Goal: Information Seeking & Learning: Learn about a topic

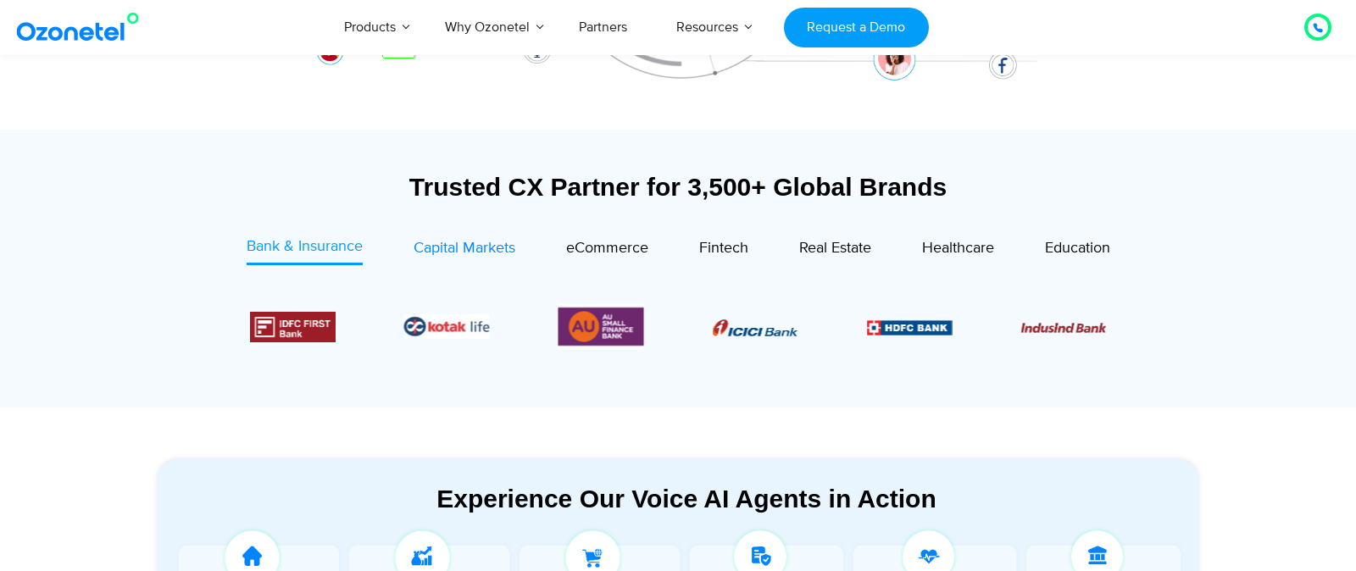
scroll to position [513, 0]
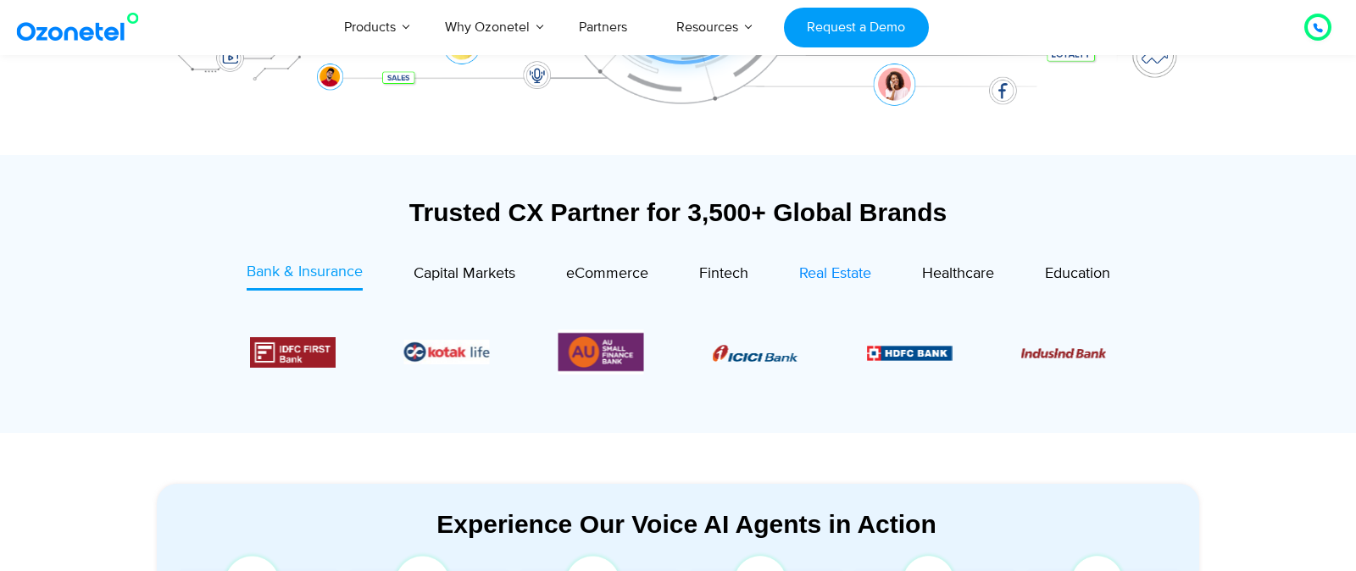
click at [804, 279] on span "Real Estate" at bounding box center [835, 273] width 72 height 19
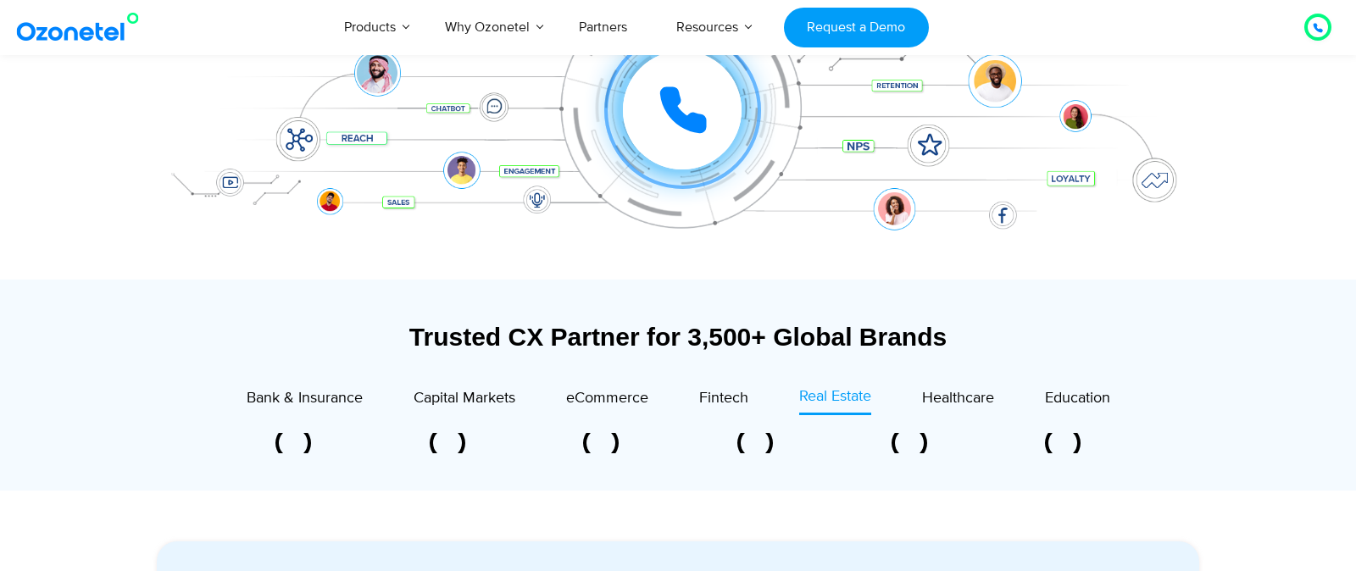
scroll to position [422, 0]
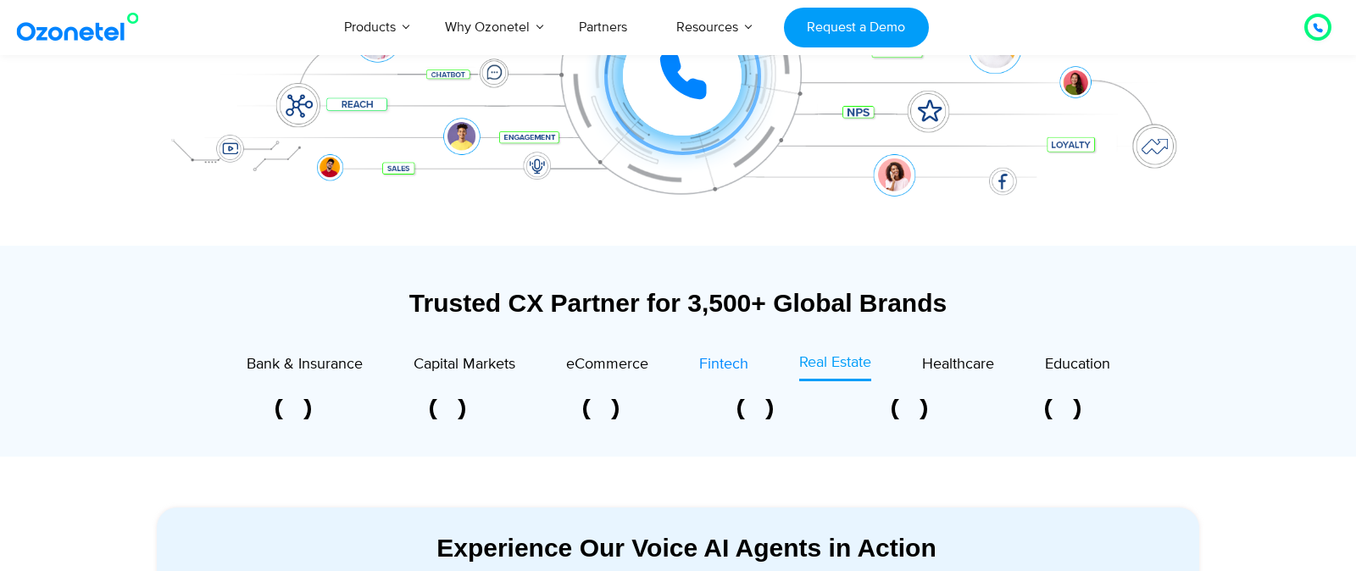
click at [735, 369] on span "Fintech" at bounding box center [723, 364] width 49 height 19
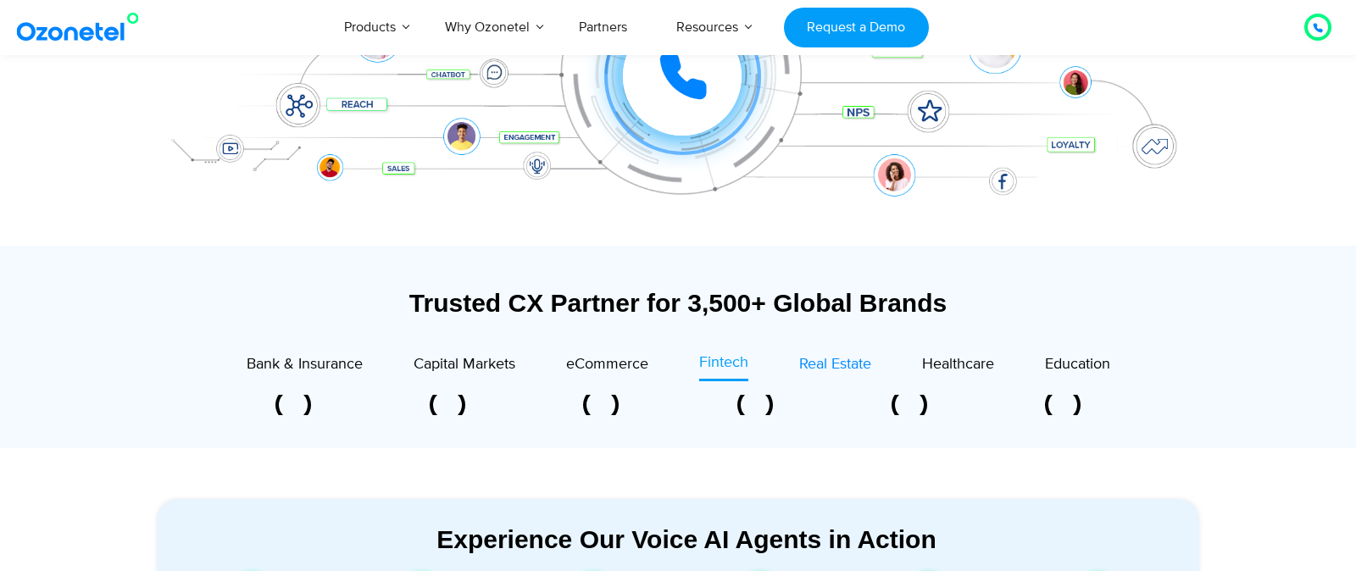
click at [820, 366] on span "Real Estate" at bounding box center [835, 364] width 72 height 19
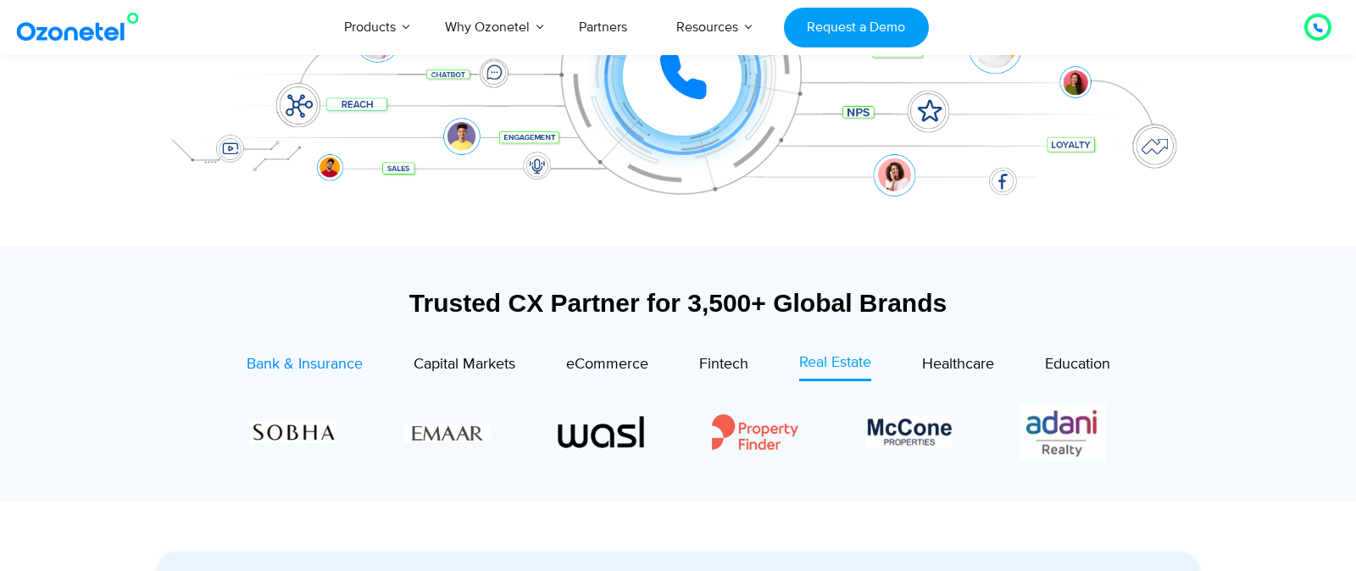
click at [320, 358] on span "Bank & Insurance" at bounding box center [305, 364] width 116 height 19
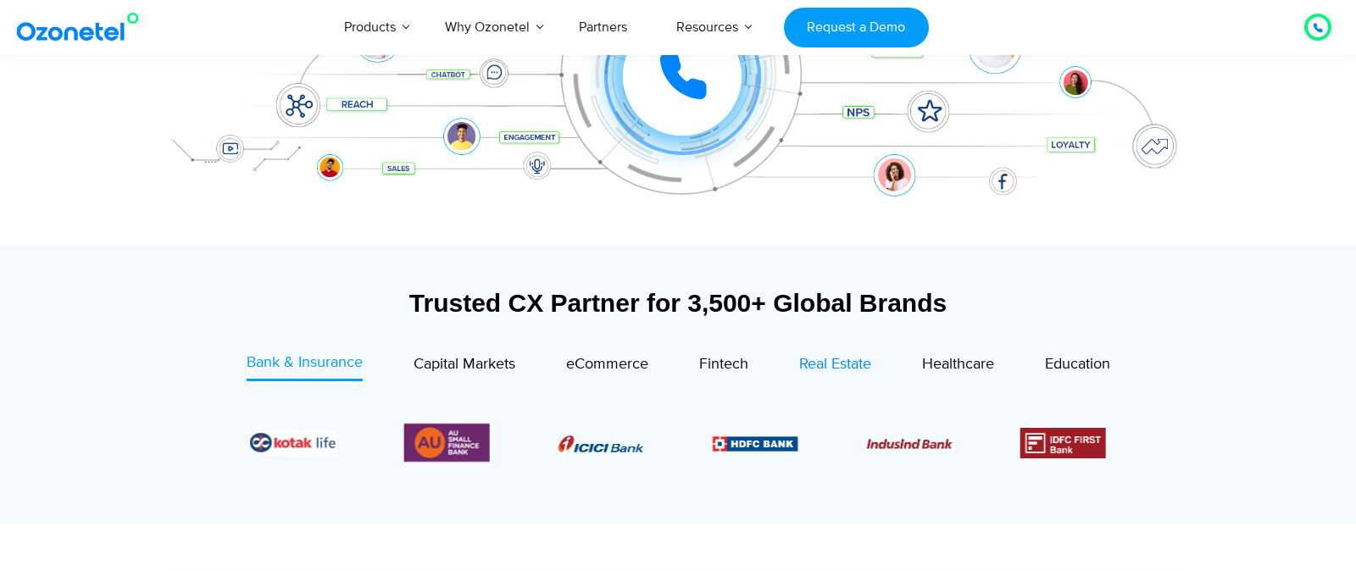
click at [831, 367] on span "Real Estate" at bounding box center [835, 364] width 72 height 19
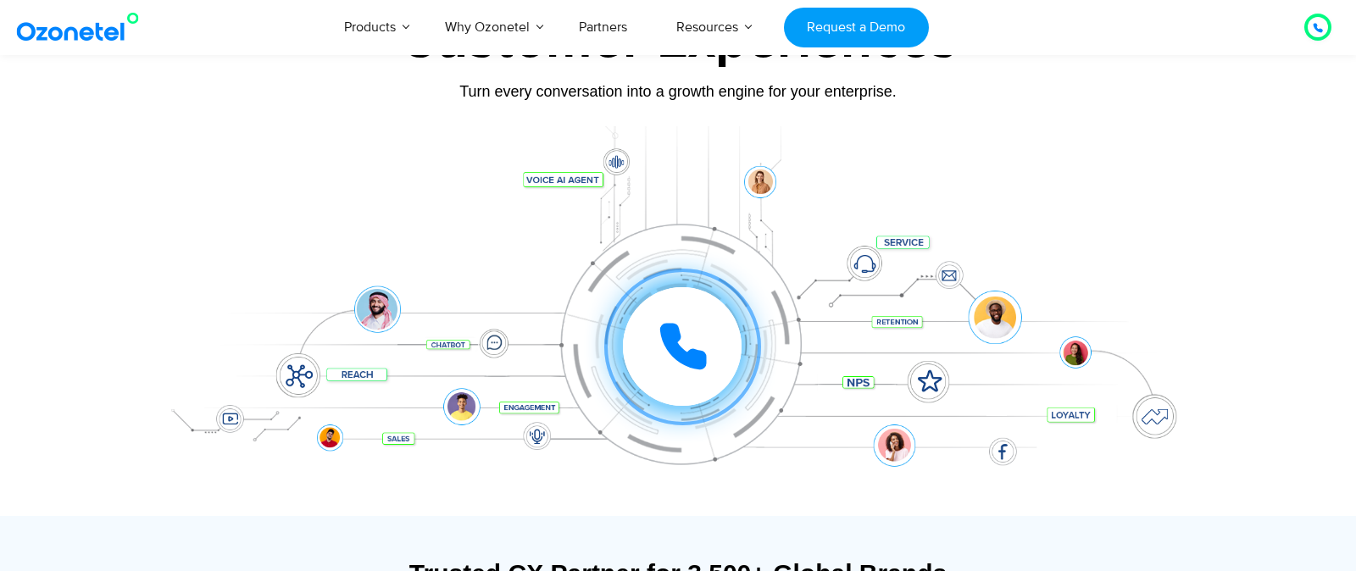
scroll to position [0, 0]
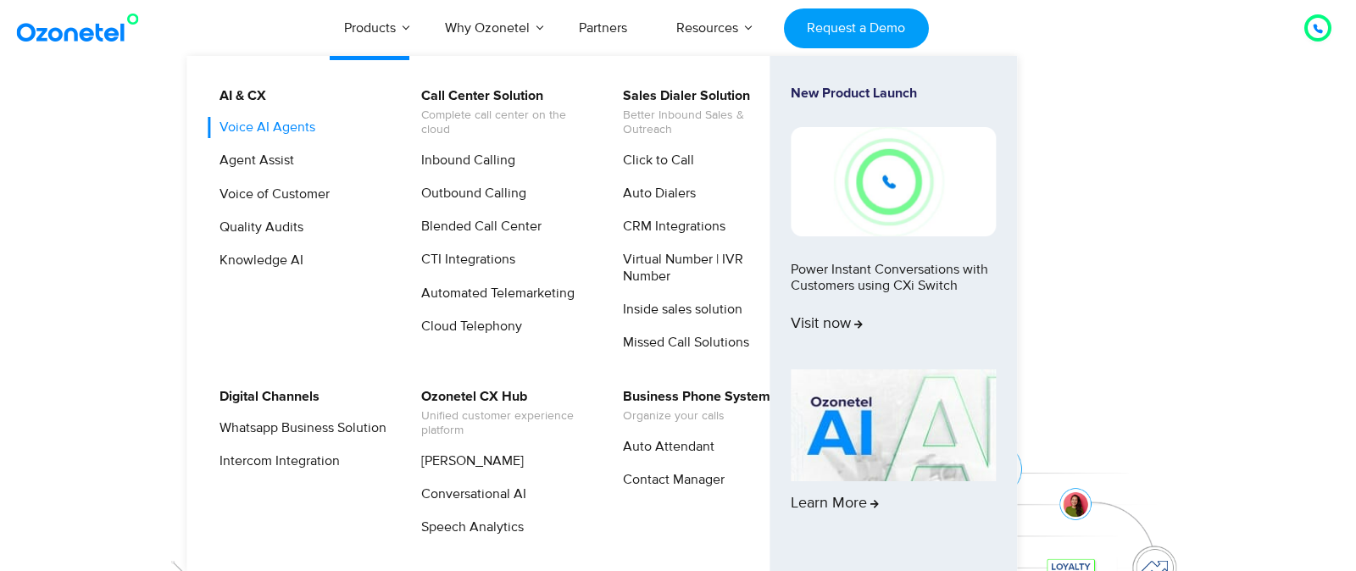
click at [267, 125] on link "Voice AI Agents" at bounding box center [263, 127] width 109 height 21
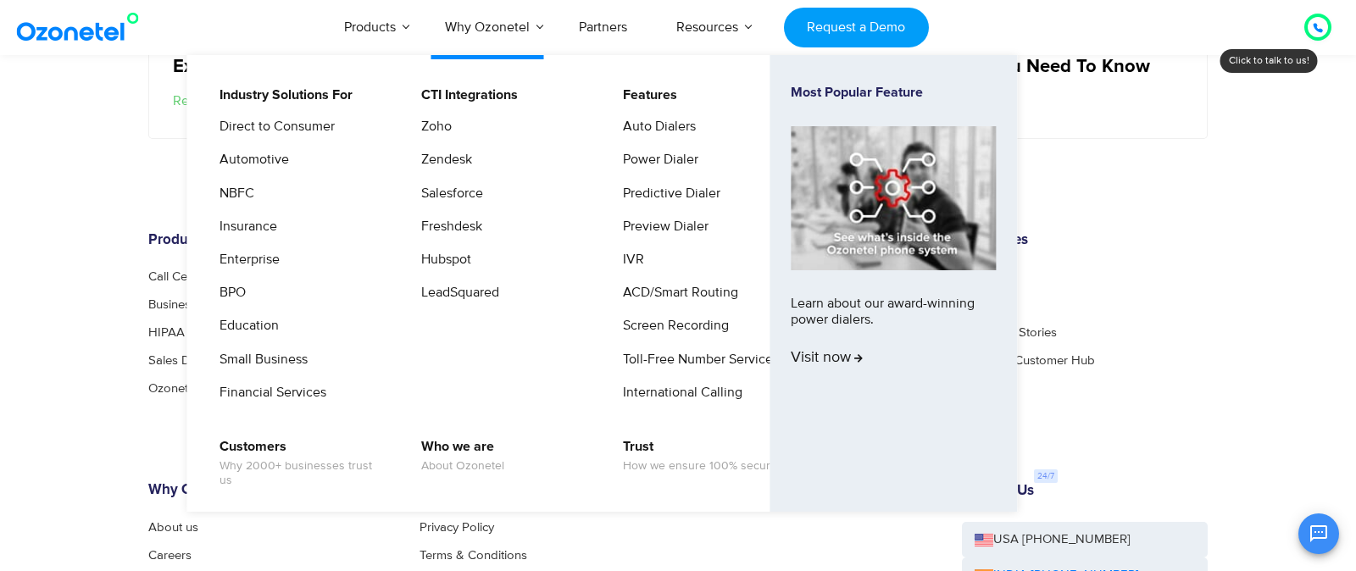
scroll to position [3456, 0]
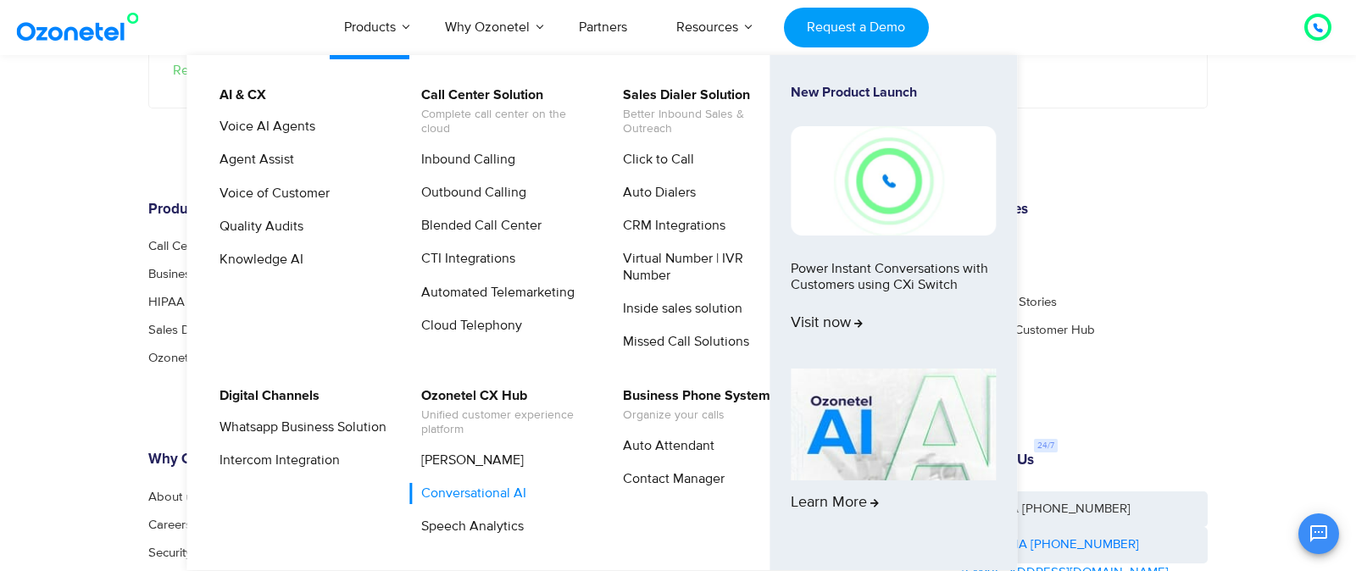
click at [487, 497] on link "Conversational AI" at bounding box center [469, 493] width 119 height 21
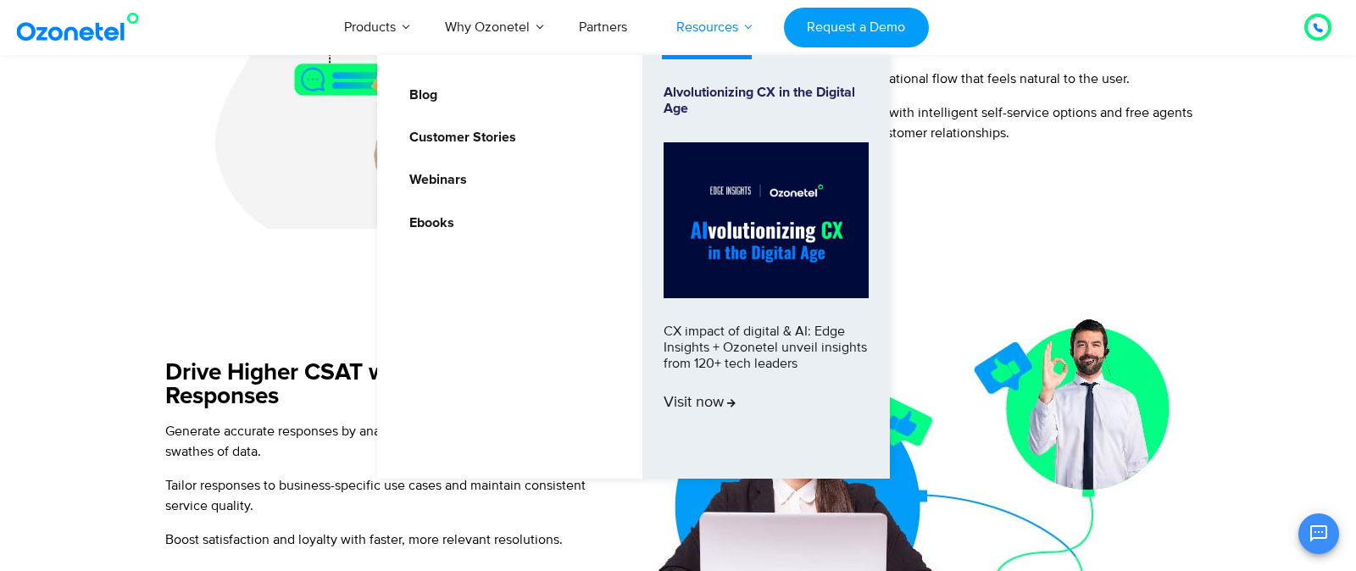
scroll to position [1300, 0]
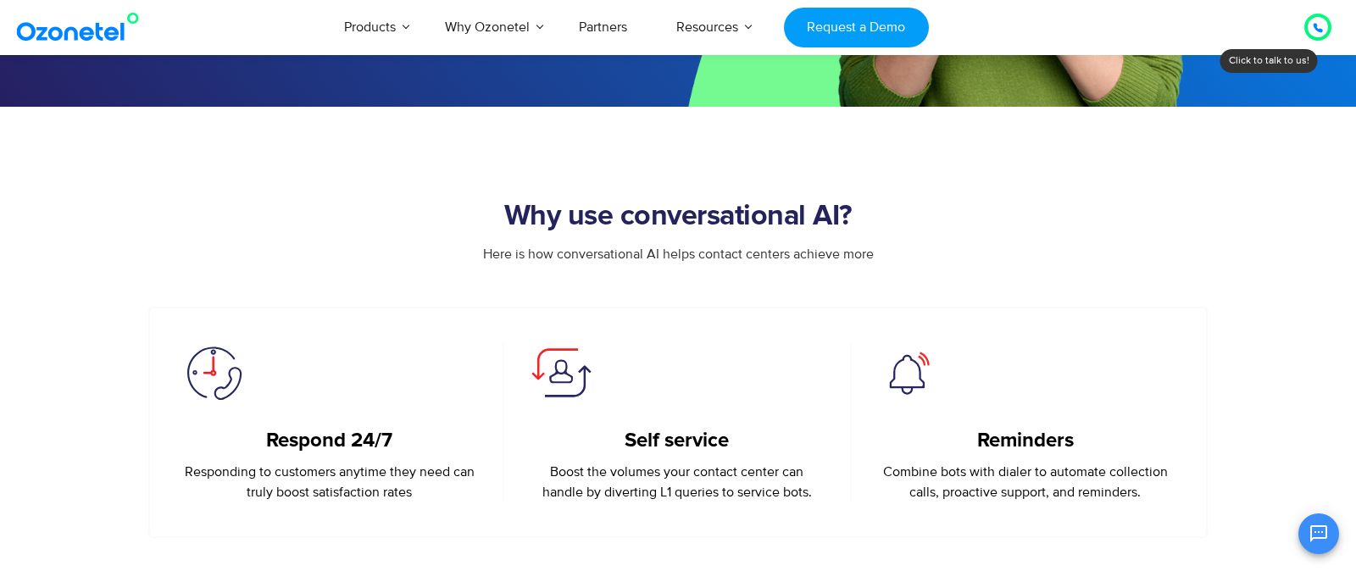
scroll to position [509, 0]
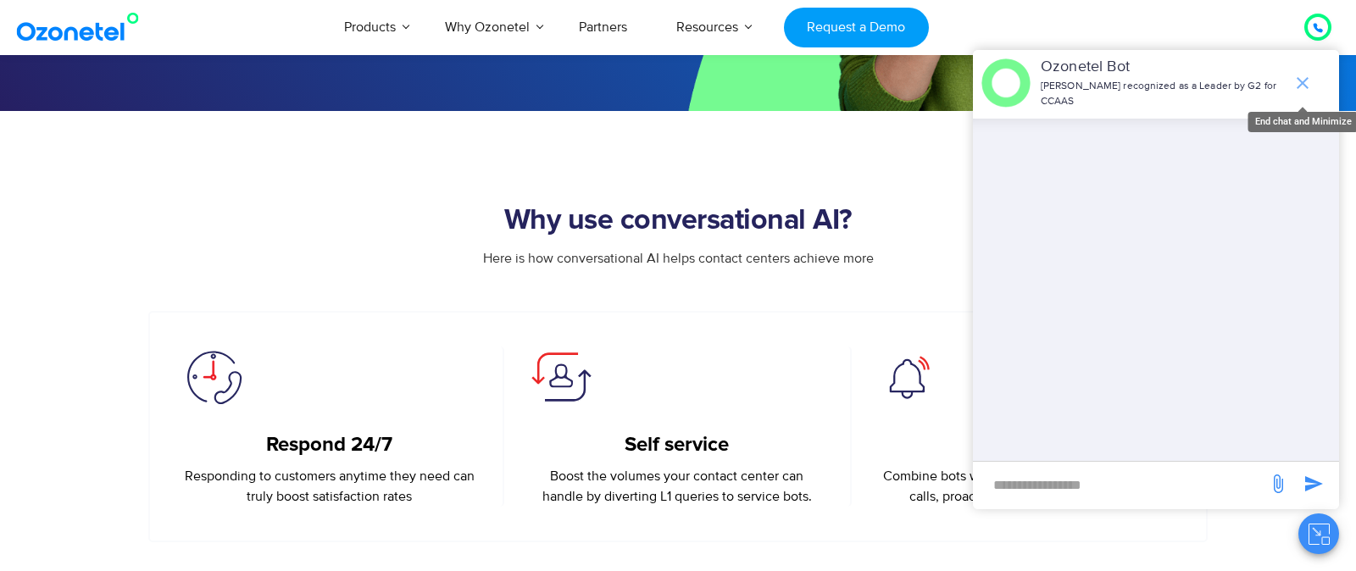
click at [1307, 81] on icon "end chat or minimize" at bounding box center [1303, 83] width 20 height 20
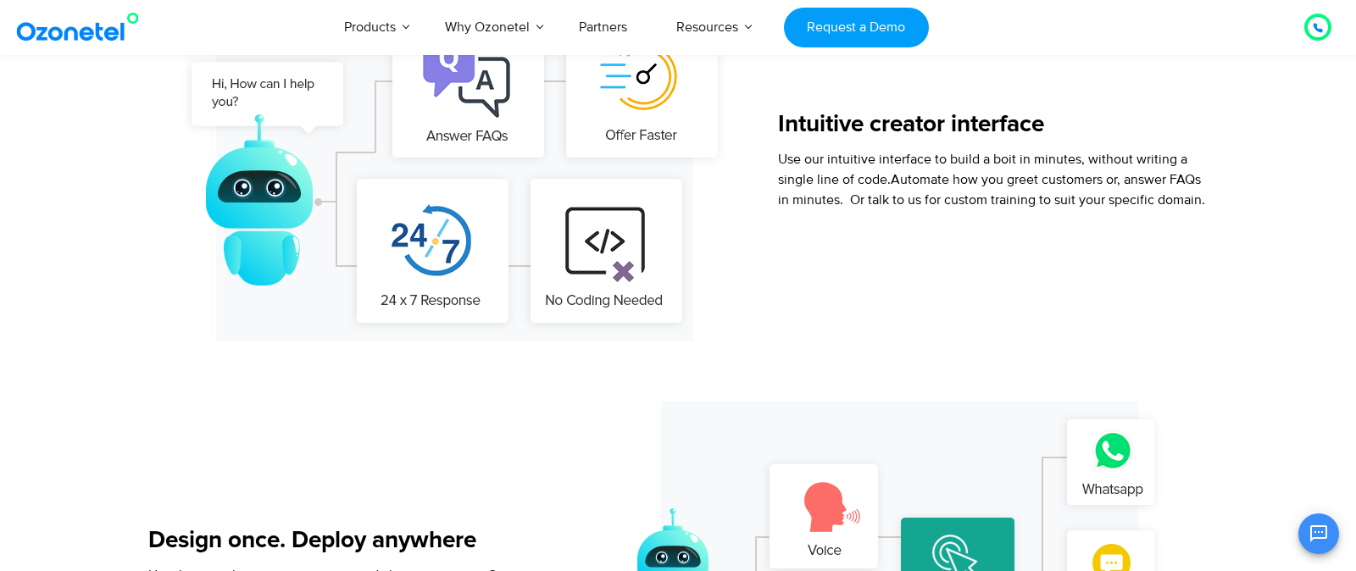
scroll to position [1259, 0]
